Goal: Transaction & Acquisition: Book appointment/travel/reservation

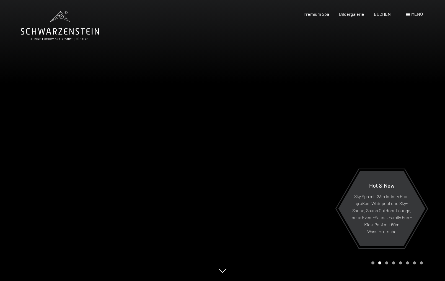
click at [285, 100] on div at bounding box center [333, 140] width 222 height 281
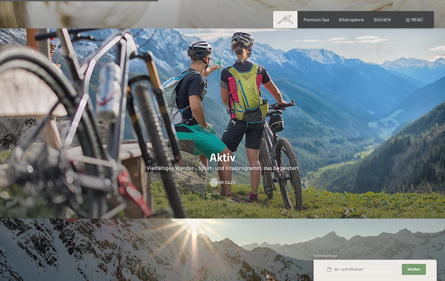
scroll to position [1217, 0]
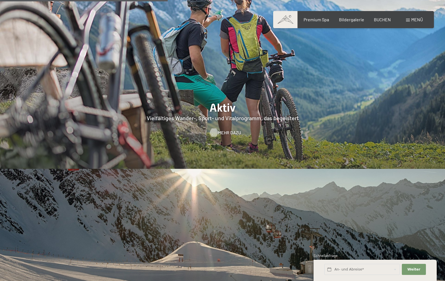
click at [221, 130] on span "Mehr dazu" at bounding box center [229, 133] width 23 height 6
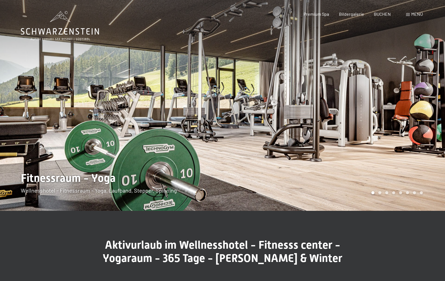
click at [412, 113] on div at bounding box center [333, 105] width 222 height 211
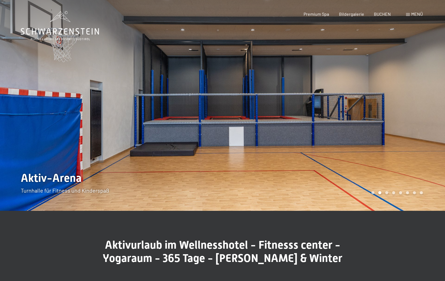
click at [412, 113] on div at bounding box center [333, 105] width 222 height 211
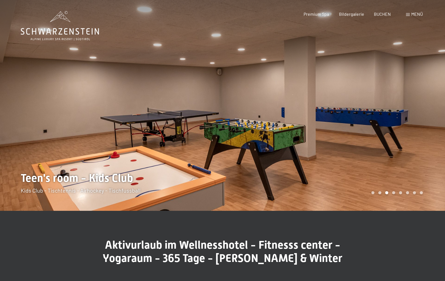
click at [412, 113] on div at bounding box center [333, 105] width 222 height 211
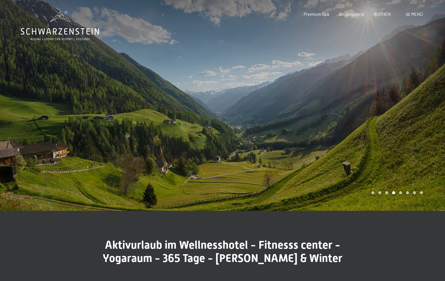
click at [412, 113] on div at bounding box center [333, 105] width 222 height 211
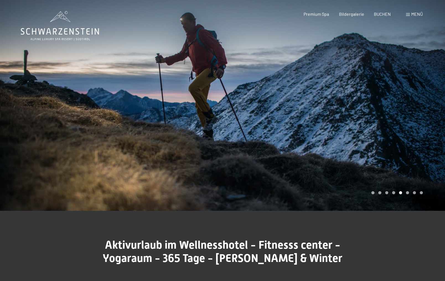
click at [412, 113] on div at bounding box center [333, 105] width 222 height 211
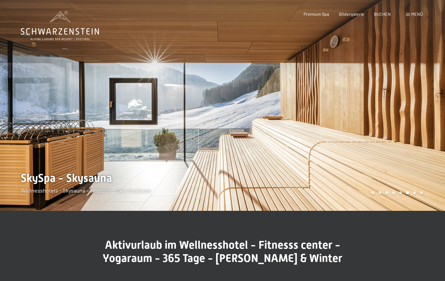
click at [412, 113] on div at bounding box center [333, 105] width 222 height 211
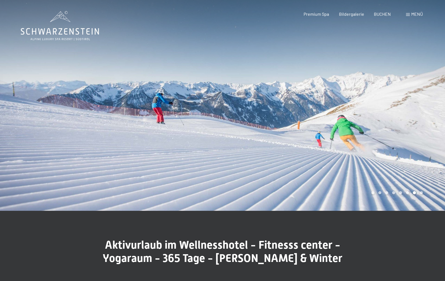
click at [412, 113] on div at bounding box center [333, 105] width 222 height 211
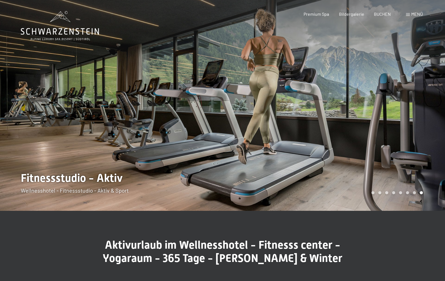
click at [412, 113] on div at bounding box center [333, 105] width 222 height 211
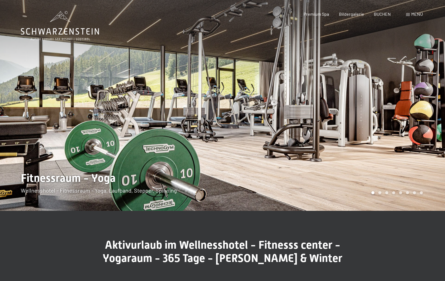
click at [412, 113] on div at bounding box center [333, 105] width 222 height 211
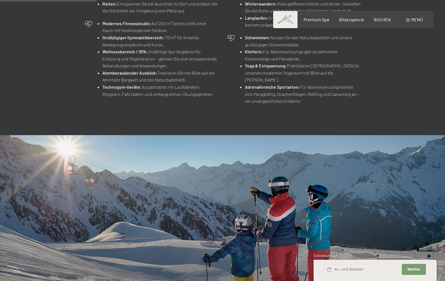
scroll to position [415, 0]
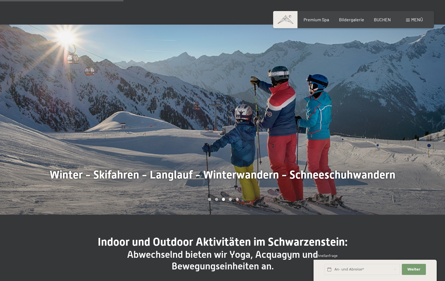
click at [380, 133] on div at bounding box center [333, 120] width 222 height 190
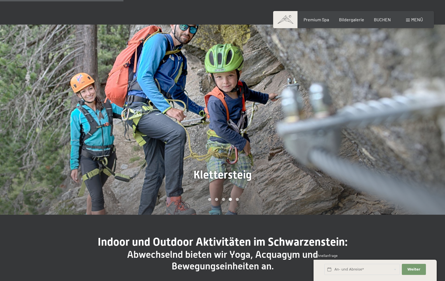
click at [380, 133] on div at bounding box center [333, 120] width 222 height 190
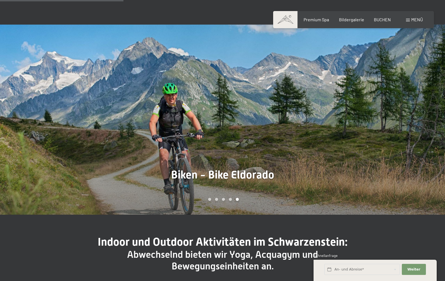
click at [380, 133] on div at bounding box center [333, 120] width 222 height 190
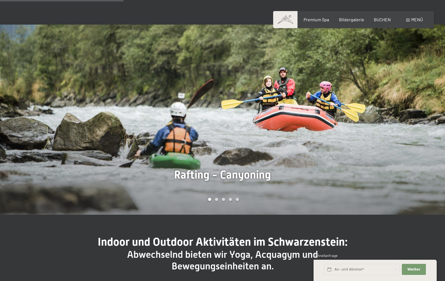
click at [380, 133] on div at bounding box center [333, 120] width 222 height 190
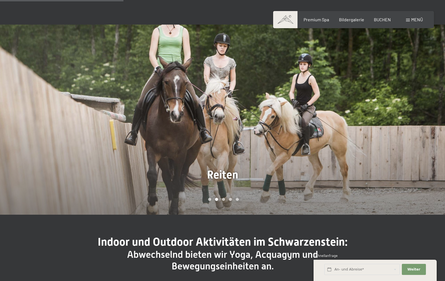
click at [380, 133] on div at bounding box center [333, 120] width 222 height 190
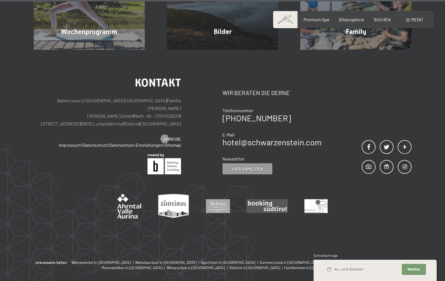
scroll to position [1522, 0]
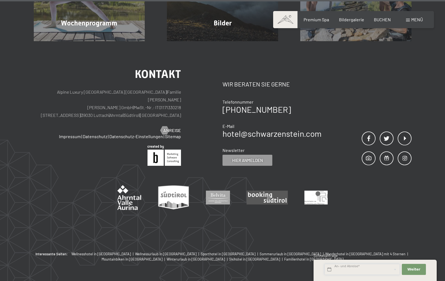
click at [345, 269] on input "text" at bounding box center [362, 269] width 76 height 11
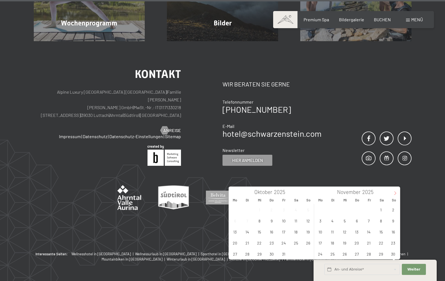
click at [396, 192] on icon at bounding box center [395, 193] width 4 height 4
type input "2026"
click at [396, 192] on icon at bounding box center [395, 193] width 4 height 4
type input "2026"
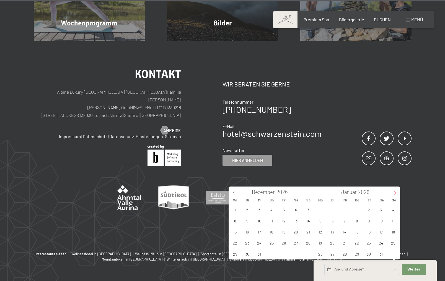
click at [396, 192] on icon at bounding box center [395, 193] width 4 height 4
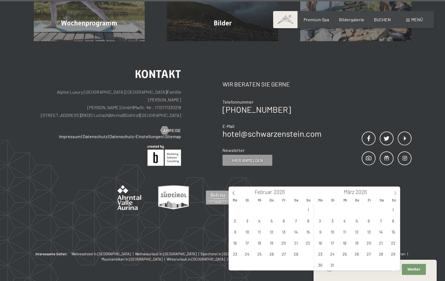
click at [396, 192] on icon at bounding box center [395, 193] width 4 height 4
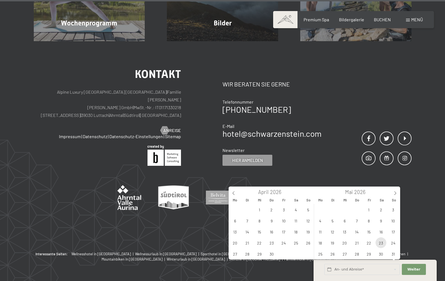
click at [382, 241] on span "23" at bounding box center [380, 243] width 11 height 11
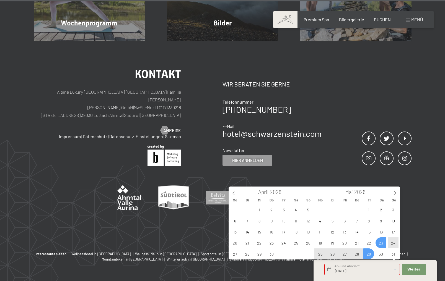
click at [367, 252] on span "29" at bounding box center [368, 254] width 11 height 11
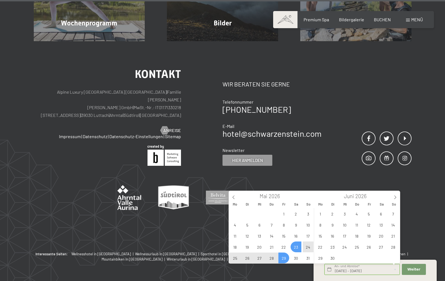
click at [274, 258] on span "28" at bounding box center [271, 258] width 11 height 11
click at [296, 247] on span "23" at bounding box center [295, 247] width 11 height 11
type input "Sa. 23.05.2026 - Do. 28.05.2026"
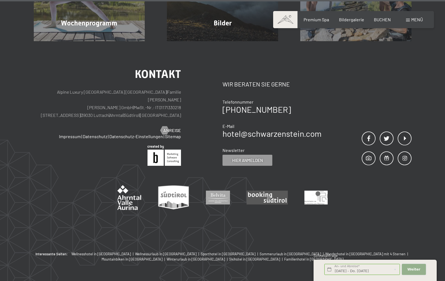
click at [408, 266] on button "Weiter Adressfelder ausblenden" at bounding box center [414, 269] width 24 height 11
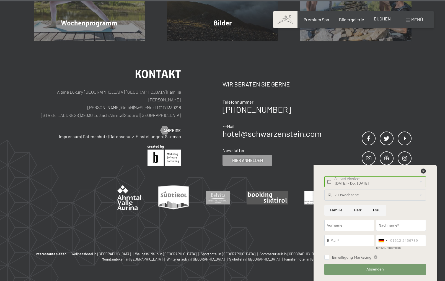
click at [378, 19] on span "BUCHEN" at bounding box center [382, 18] width 17 height 5
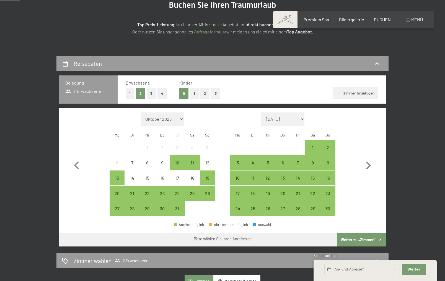
scroll to position [83, 0]
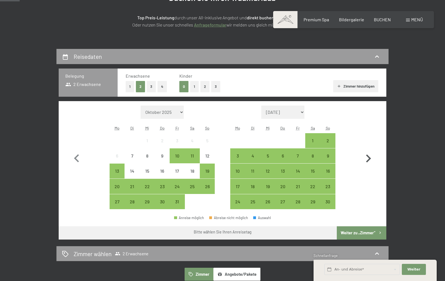
click at [365, 159] on icon "button" at bounding box center [368, 159] width 16 height 16
select select "2025-11-01"
select select "2025-12-01"
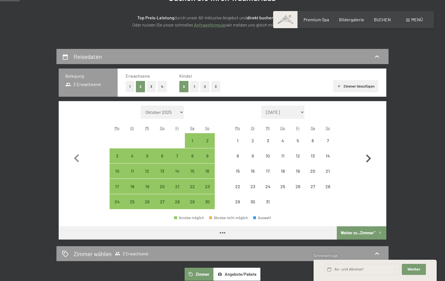
click at [365, 159] on icon "button" at bounding box center [368, 159] width 16 height 16
select select "2025-12-01"
select select "2026-01-01"
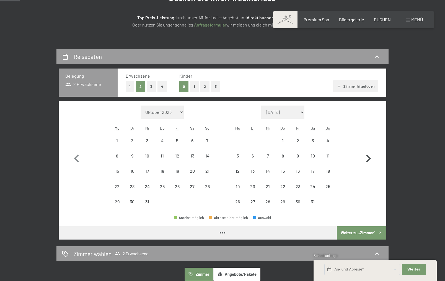
click at [365, 159] on icon "button" at bounding box center [368, 159] width 16 height 16
select select "2026-01-01"
select select "2026-02-01"
click at [365, 159] on icon "button" at bounding box center [368, 159] width 16 height 16
select select "2026-02-01"
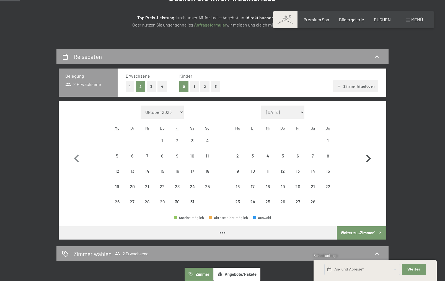
select select "2026-03-01"
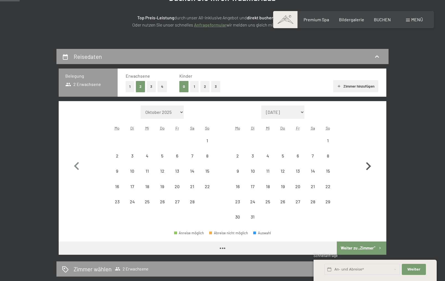
select select "2026-02-01"
select select "2026-03-01"
select select "2026-02-01"
select select "2026-03-01"
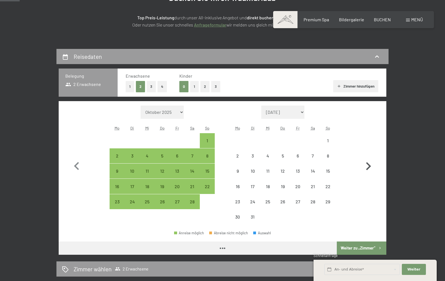
click at [365, 159] on icon "button" at bounding box center [368, 167] width 16 height 16
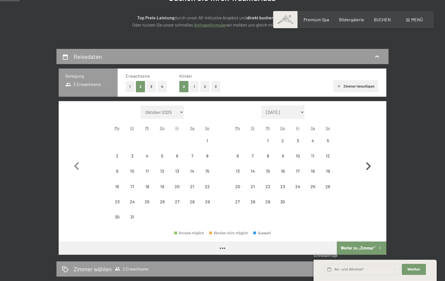
click at [365, 159] on icon "button" at bounding box center [368, 167] width 16 height 16
select select "2026-04-01"
select select "2026-05-01"
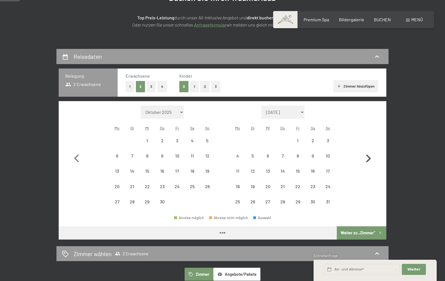
select select "2026-04-01"
select select "2026-05-01"
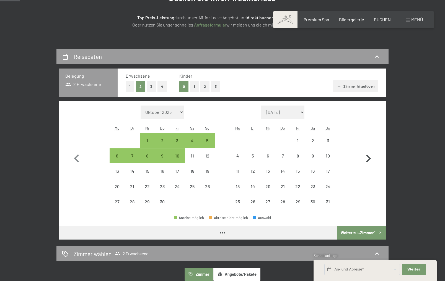
select select "2026-04-01"
select select "2026-05-01"
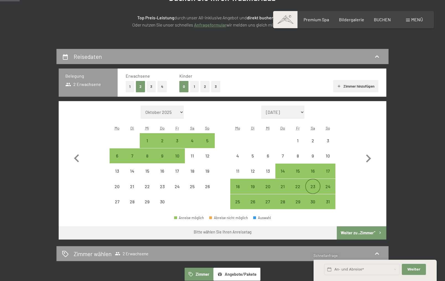
click at [315, 183] on div "23" at bounding box center [313, 187] width 14 height 14
select select "2026-04-01"
select select "2026-05-01"
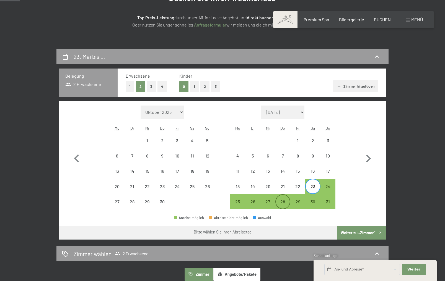
click at [288, 203] on div "28" at bounding box center [283, 207] width 14 height 14
select select "2026-04-01"
select select "2026-05-01"
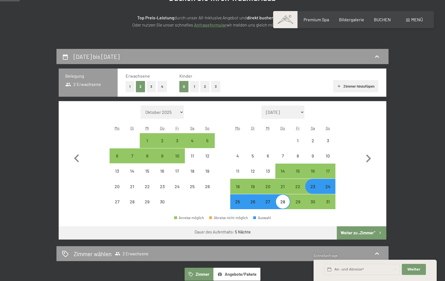
click at [357, 231] on button "Weiter zu „Zimmer“" at bounding box center [362, 233] width 50 height 13
select select "2026-04-01"
select select "2026-05-01"
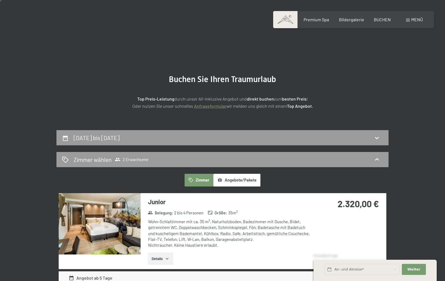
scroll to position [0, 0]
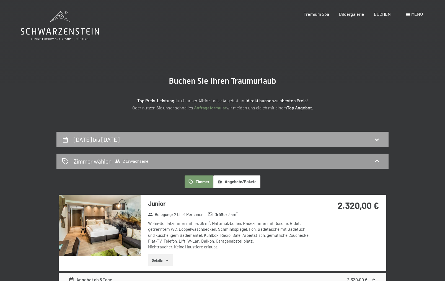
click at [120, 140] on h2 "23. Mai bis 28. Mai 2026" at bounding box center [97, 139] width 46 height 7
select select "2026-04-01"
select select "2026-05-01"
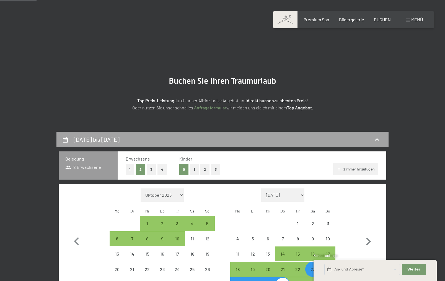
scroll to position [132, 0]
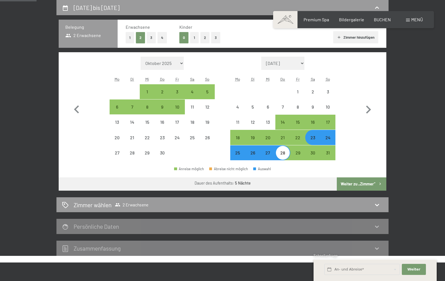
click at [239, 157] on div "25" at bounding box center [238, 158] width 14 height 14
select select "2026-04-01"
select select "2026-05-01"
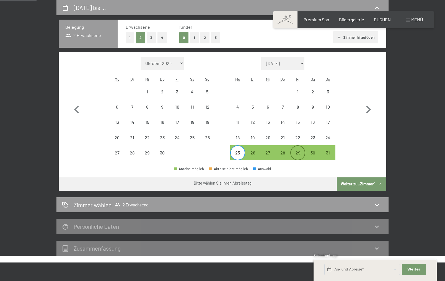
click at [300, 154] on div "29" at bounding box center [298, 158] width 14 height 14
select select "2026-04-01"
select select "2026-05-01"
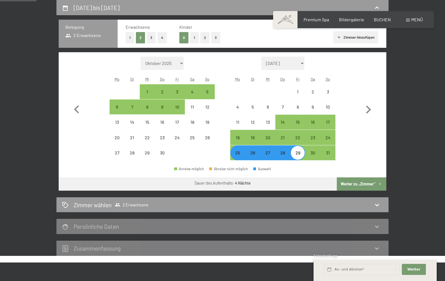
click at [360, 187] on button "Weiter zu „Zimmer“" at bounding box center [362, 184] width 50 height 13
select select "2026-04-01"
select select "2026-05-01"
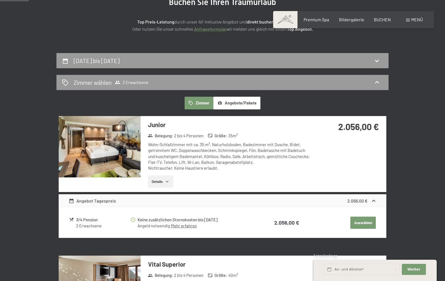
scroll to position [77, 0]
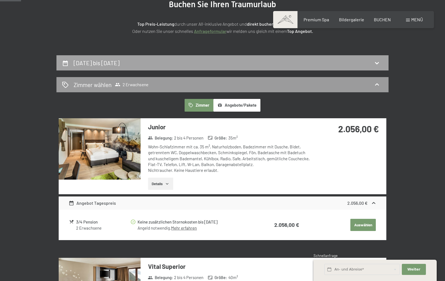
click at [323, 64] on div "25. Mai bis 29. Mai 2026" at bounding box center [222, 63] width 321 height 8
select select "2026-04-01"
select select "2026-05-01"
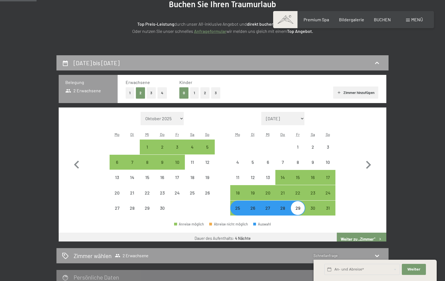
scroll to position [132, 0]
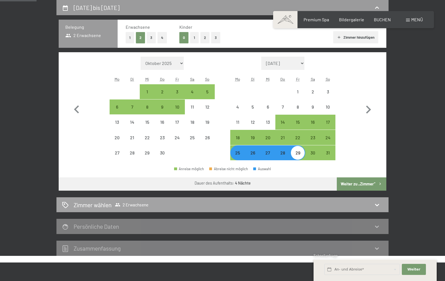
click at [319, 200] on div "Zimmer wählen 2 Erwachsene" at bounding box center [222, 205] width 332 height 15
select select "2026-04-01"
select select "2026-05-01"
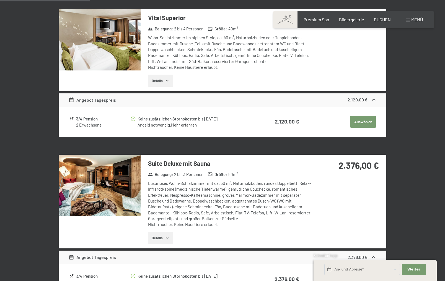
scroll to position [436, 0]
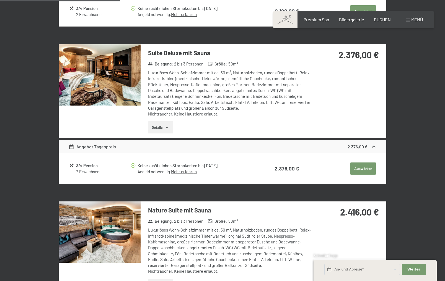
click at [369, 169] on button "Auswählen" at bounding box center [362, 169] width 25 height 12
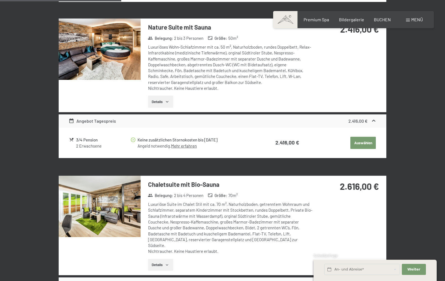
scroll to position [685, 0]
